Goal: Information Seeking & Learning: Learn about a topic

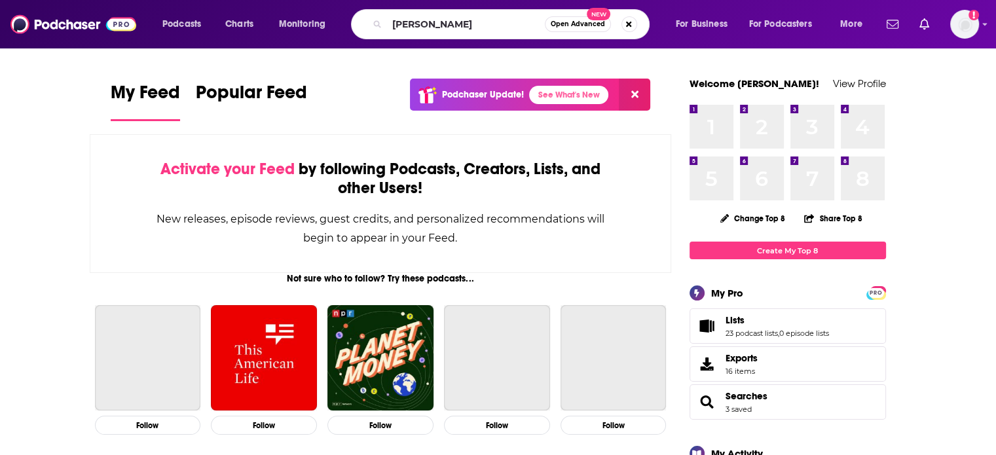
type input "[PERSON_NAME]"
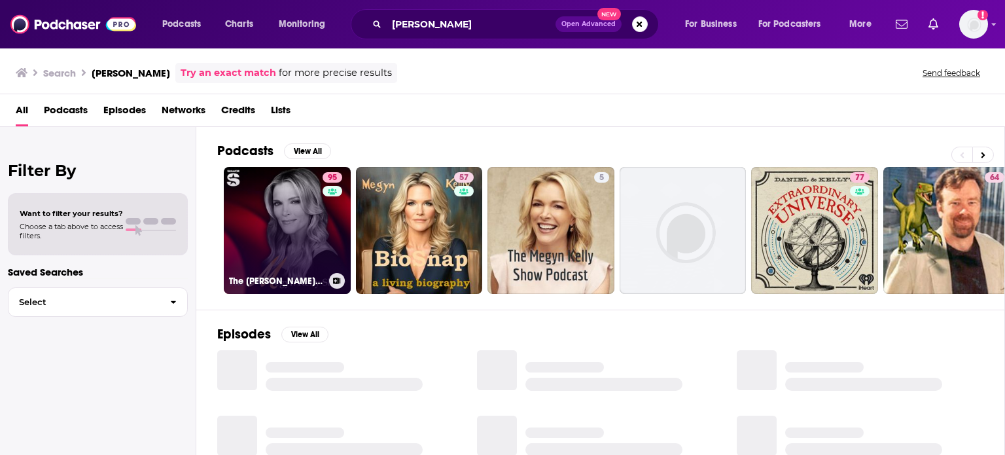
click at [272, 246] on link "95 The [PERSON_NAME] Show" at bounding box center [287, 230] width 127 height 127
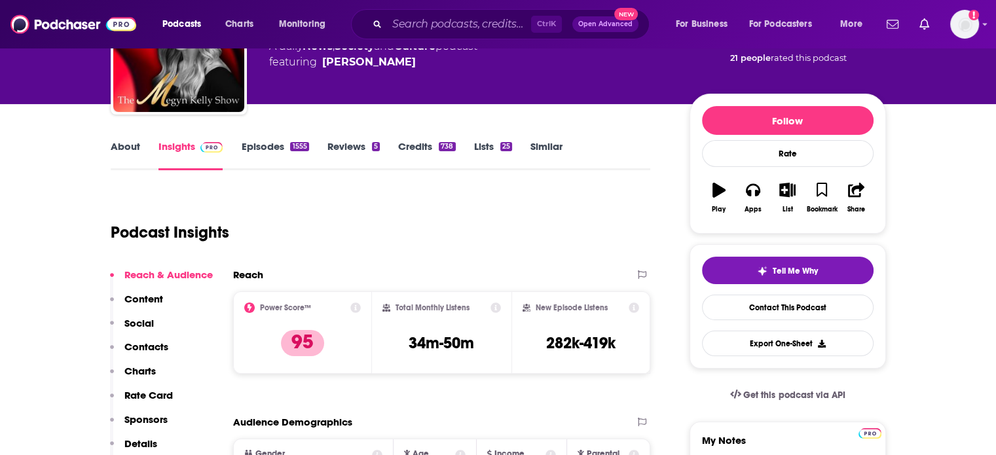
scroll to position [110, 0]
